Goal: Task Accomplishment & Management: Manage account settings

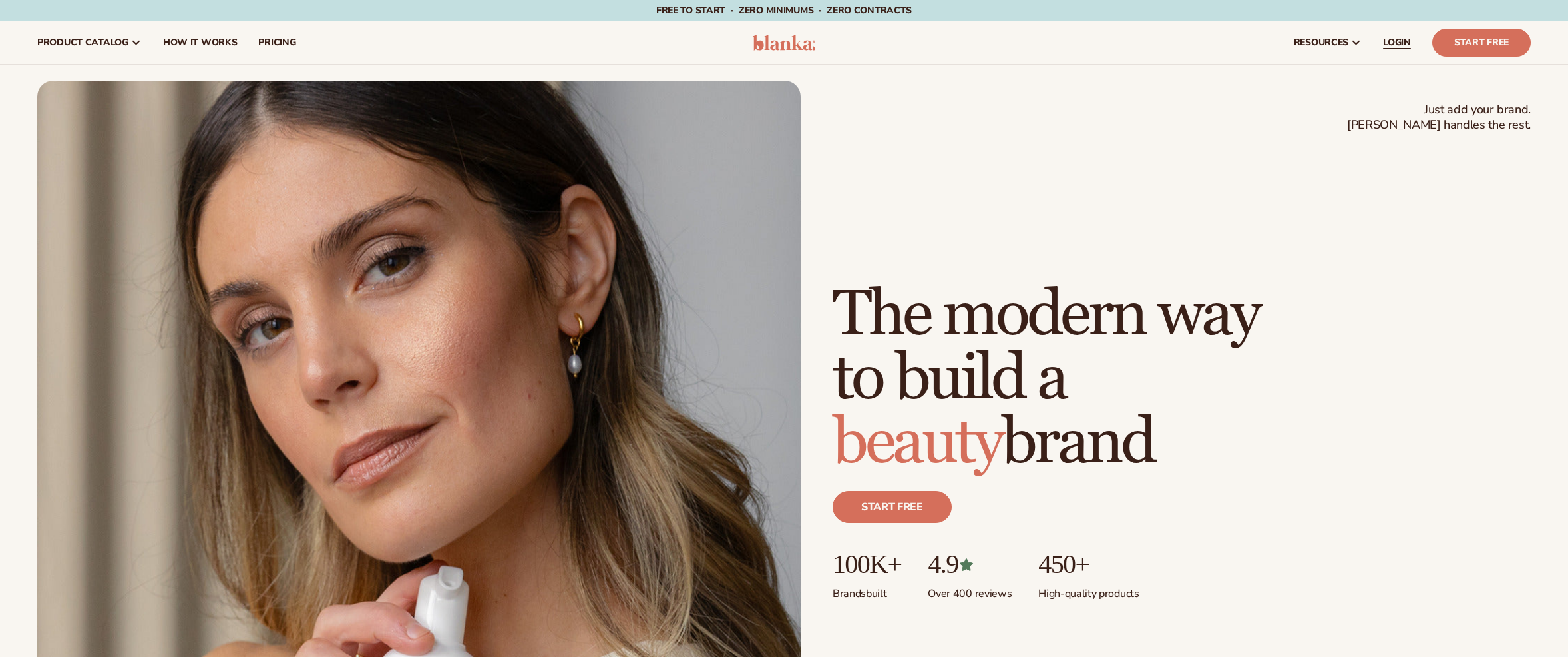
click at [1383, 44] on span "LOGIN" at bounding box center [1397, 42] width 28 height 10
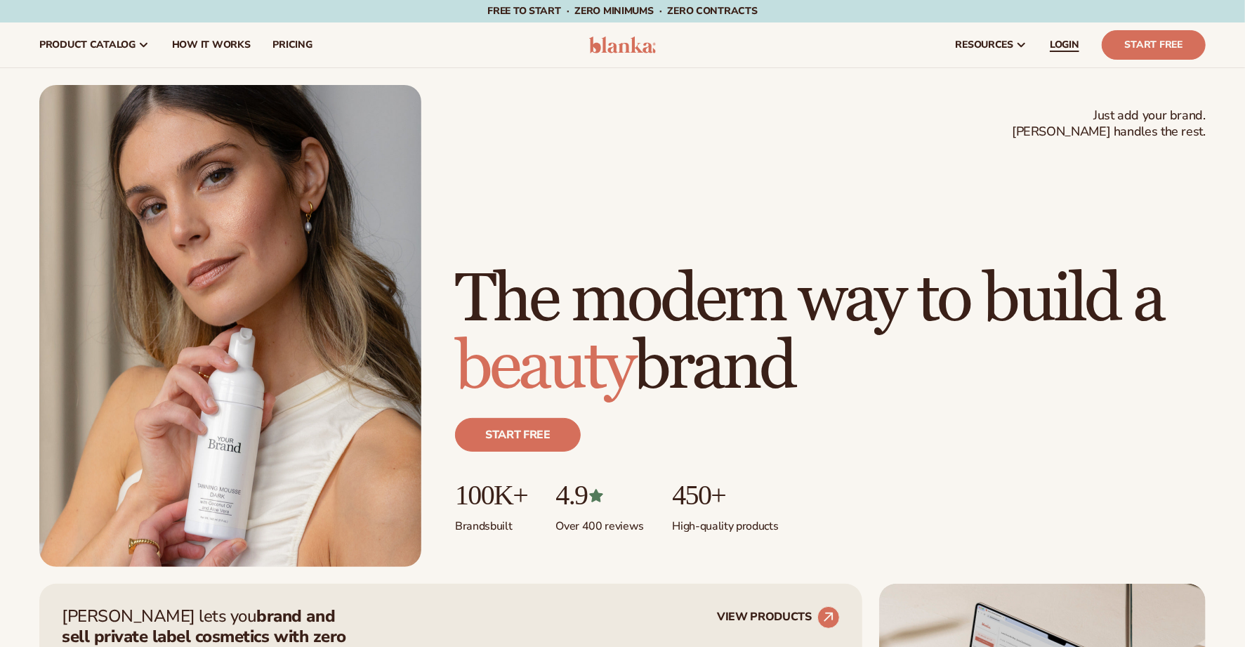
click at [1068, 46] on span "LOGIN" at bounding box center [1065, 44] width 30 height 11
